Goal: Task Accomplishment & Management: Complete application form

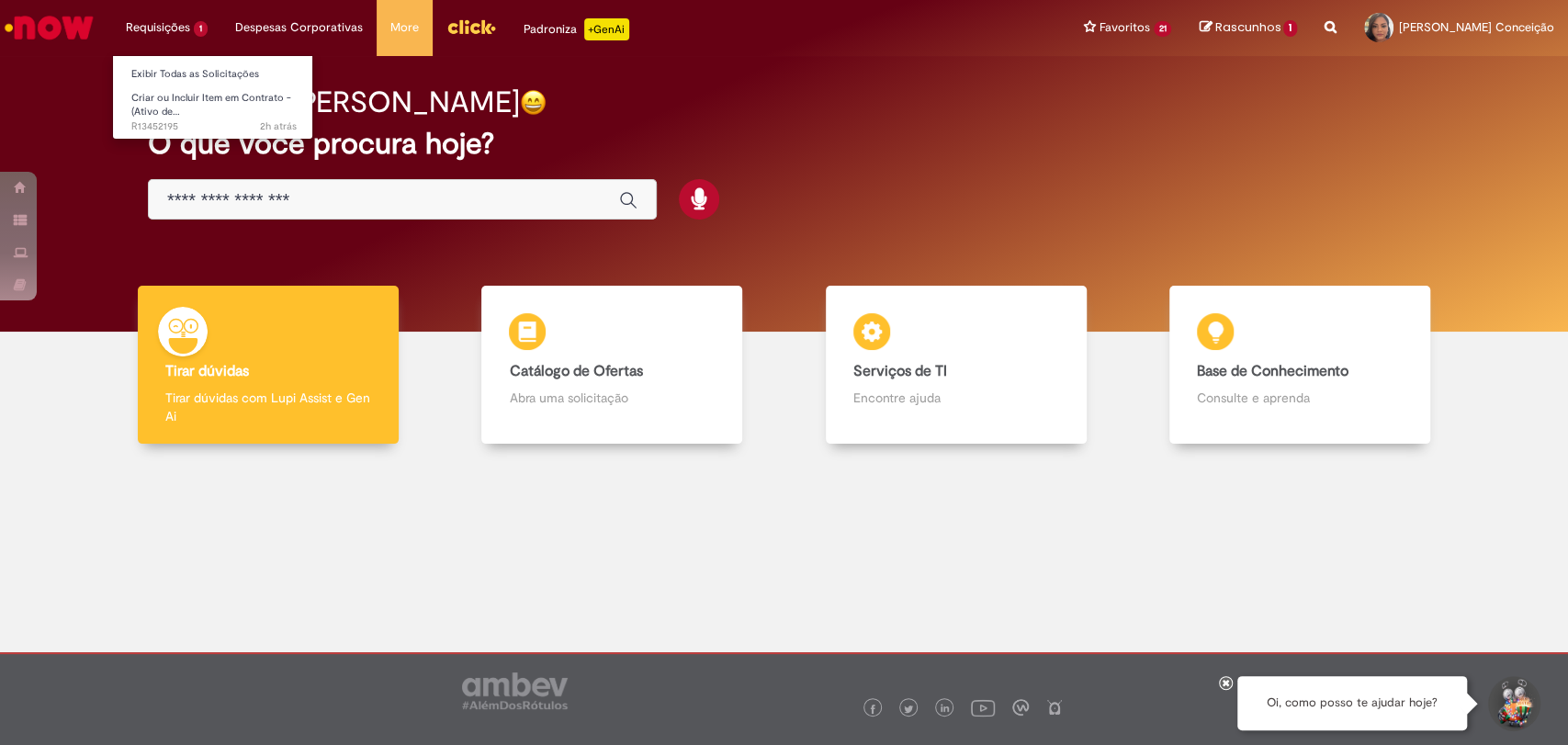
click at [151, 22] on li "Requisições 1 Exibir Todas as Solicitações Criar ou Incluir Item em Contrato - …" at bounding box center [166, 27] width 110 height 55
click at [148, 115] on span "Criar ou Incluir Item em Contrato - (Ativo de…" at bounding box center [210, 105] width 160 height 28
click at [147, 108] on span "Criar ou Incluir Item em Contrato - (Ativo de…" at bounding box center [210, 105] width 160 height 28
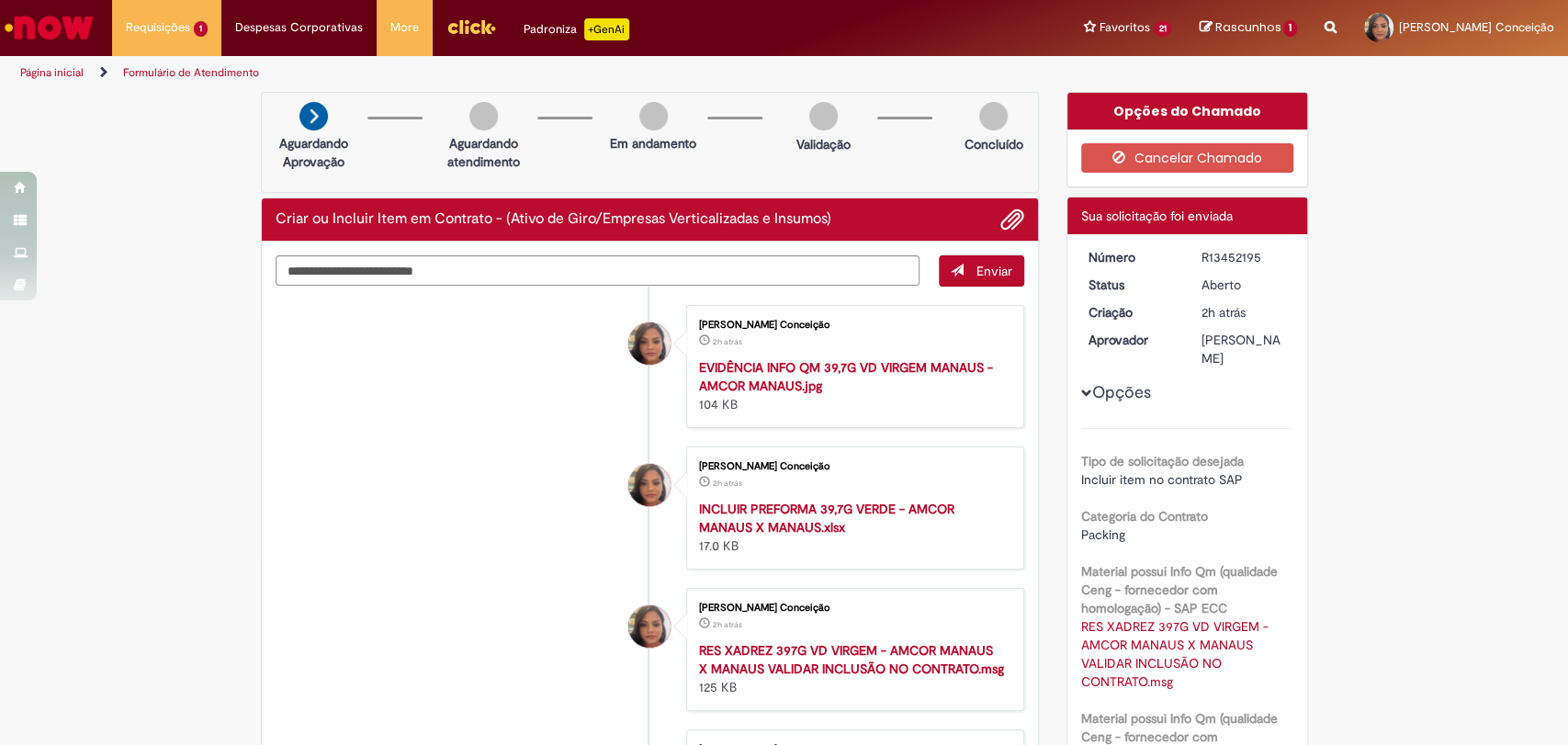
click at [422, 428] on li "Aline Aparecida Conceição 2h atrás 2 horas atrás EVIDÊNCIA INFO QM 39,7G VD VIR…" at bounding box center [650, 366] width 750 height 123
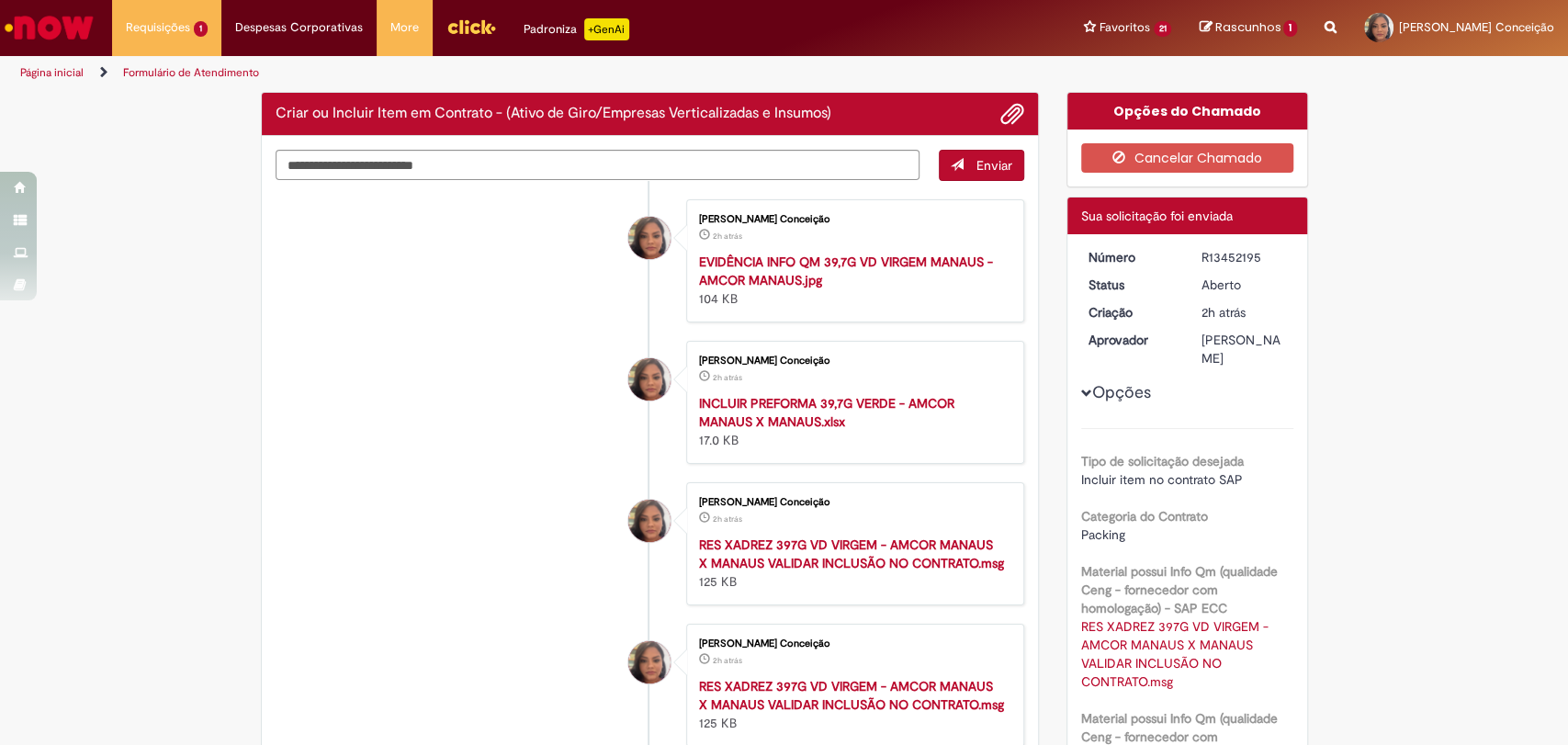
click at [358, 274] on li "Aline Aparecida Conceição 2h atrás 2 horas atrás EVIDÊNCIA INFO QM 39,7G VD VIR…" at bounding box center [650, 261] width 750 height 123
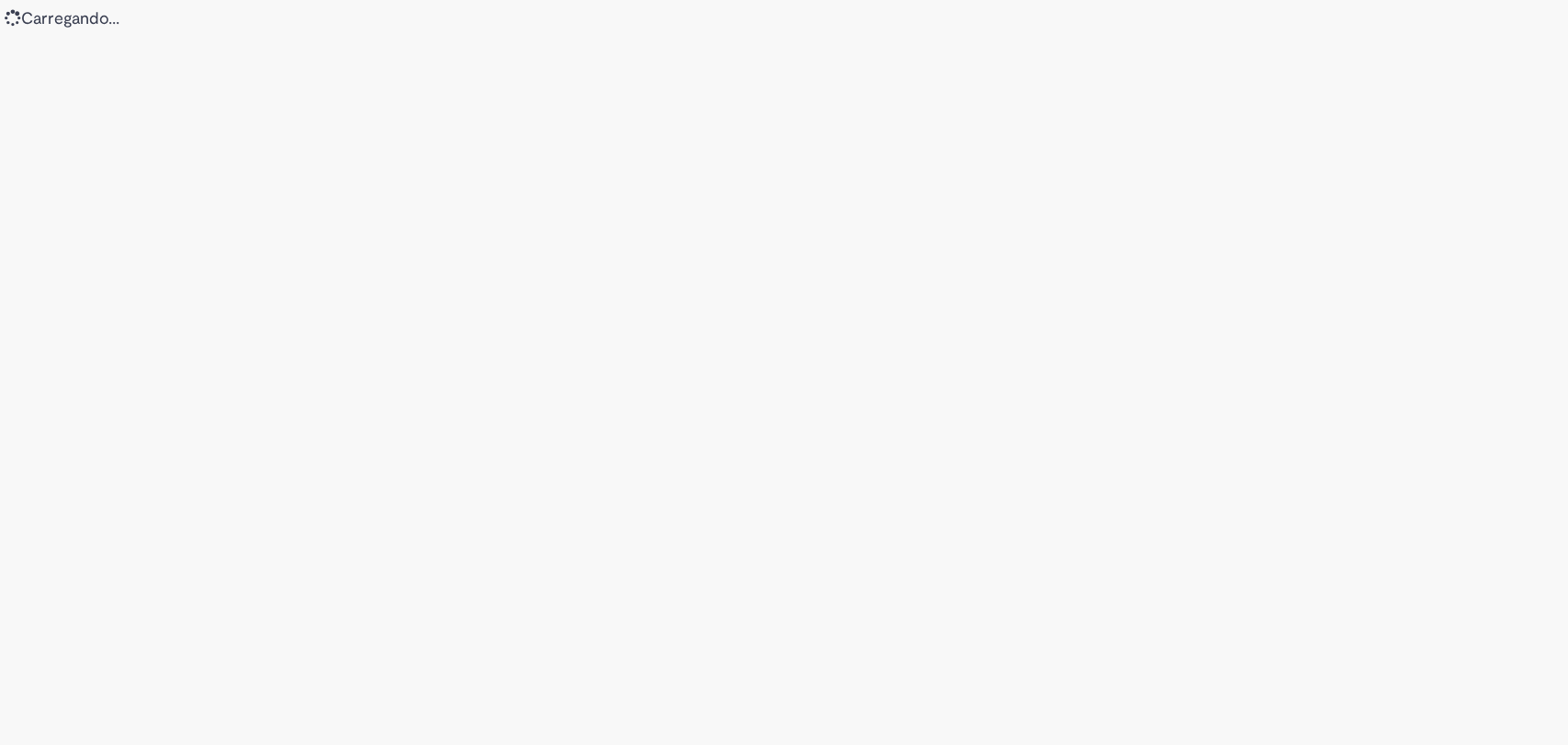
click at [440, 288] on div "Loading..." at bounding box center [784, 372] width 1568 height 745
click at [1069, 345] on div "Loading..." at bounding box center [784, 372] width 1568 height 745
